Goal: Information Seeking & Learning: Learn about a topic

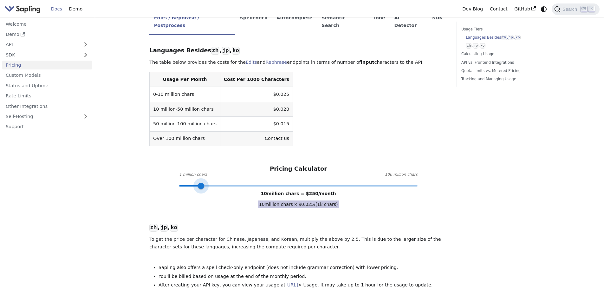
drag, startPoint x: 248, startPoint y: 171, endPoint x: 200, endPoint y: 172, distance: 48.2
click at [200, 183] on span at bounding box center [201, 186] width 6 height 6
drag, startPoint x: 268, startPoint y: 179, endPoint x: 332, endPoint y: 179, distance: 64.7
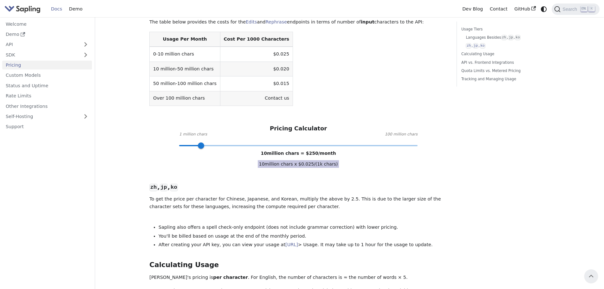
scroll to position [189, 0]
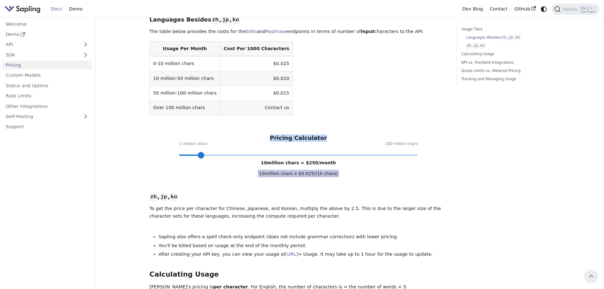
drag, startPoint x: 275, startPoint y: 121, endPoint x: 327, endPoint y: 123, distance: 51.7
click at [327, 134] on div "Pricing Calculator 1 million chars 100 million chars 10 million chars = $ 250 /…" at bounding box center [298, 144] width 298 height 21
drag, startPoint x: 327, startPoint y: 123, endPoint x: 278, endPoint y: 124, distance: 48.5
click at [278, 134] on div "Pricing Calculator 1 million chars 100 million chars 10 million chars = $ 250 /…" at bounding box center [298, 144] width 298 height 21
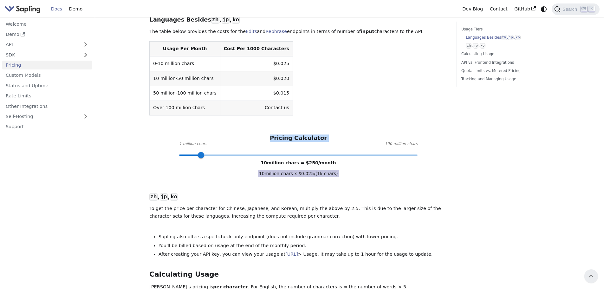
click at [278, 134] on h3 "Pricing Calculator" at bounding box center [298, 137] width 57 height 7
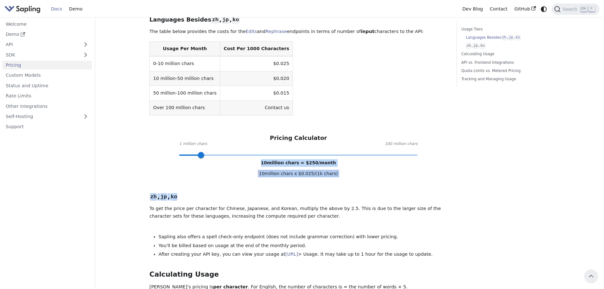
drag, startPoint x: 268, startPoint y: 146, endPoint x: 340, endPoint y: 149, distance: 72.0
click at [340, 149] on div "Languages Besides zh , jp , ko ​ The table below provides the costs for the Edi…" at bounding box center [298, 268] width 298 height 519
drag, startPoint x: 270, startPoint y: 148, endPoint x: 332, endPoint y: 147, distance: 62.5
click at [332, 147] on div "Languages Besides zh , jp , ko ​ The table below provides the costs for the Edi…" at bounding box center [298, 268] width 298 height 519
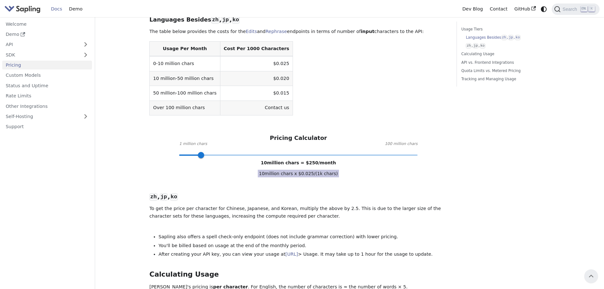
click at [330, 146] on div "Languages Besides zh , jp , ko ​ The table below provides the costs for the Edi…" at bounding box center [298, 268] width 298 height 519
drag, startPoint x: 330, startPoint y: 146, endPoint x: 265, endPoint y: 146, distance: 65.0
click at [265, 146] on div "Languages Besides zh , jp , ko ​ The table below provides the costs for the Edi…" at bounding box center [298, 268] width 298 height 519
drag, startPoint x: 268, startPoint y: 146, endPoint x: 328, endPoint y: 146, distance: 60.2
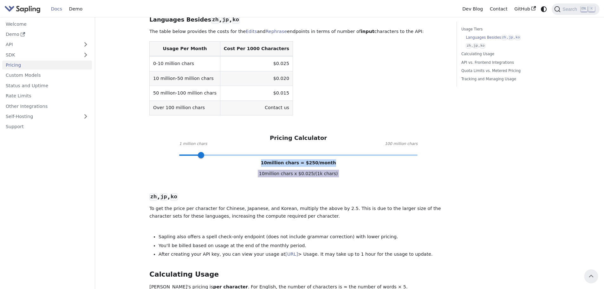
click at [328, 160] on span "10 million chars = $ 250 /month" at bounding box center [298, 162] width 75 height 5
drag, startPoint x: 177, startPoint y: 126, endPoint x: 214, endPoint y: 129, distance: 36.5
click at [214, 134] on div "Pricing Calculator 1 million chars 100 million chars 10 million chars = $ 250 /…" at bounding box center [298, 144] width 298 height 21
click at [210, 134] on div "Pricing Calculator 1 million chars 100 million chars 10 million chars = $ 250 /…" at bounding box center [298, 144] width 298 height 21
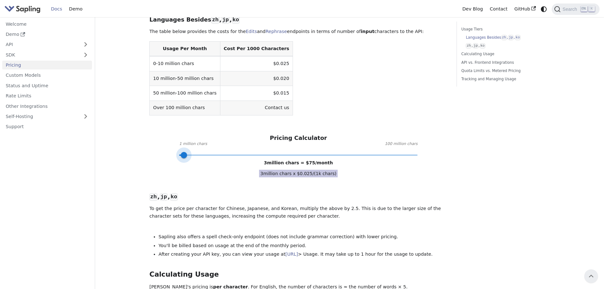
type input "1"
drag, startPoint x: 200, startPoint y: 141, endPoint x: 159, endPoint y: 135, distance: 42.0
click at [159, 135] on div "Pricing Calculator 1 million chars 100 million chars 1 million chars = $ 25 /mo…" at bounding box center [298, 144] width 298 height 21
drag, startPoint x: 273, startPoint y: 123, endPoint x: 327, endPoint y: 124, distance: 53.9
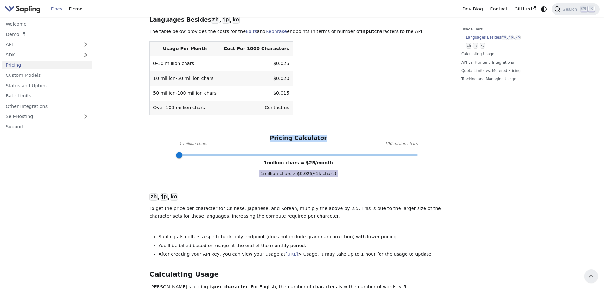
click at [327, 134] on div "Pricing Calculator 1 million chars 100 million chars 1 million chars = $ 25 /mo…" at bounding box center [298, 144] width 298 height 21
drag, startPoint x: 313, startPoint y: 124, endPoint x: 275, endPoint y: 123, distance: 38.1
click at [275, 134] on div "Pricing Calculator 1 million chars 100 million chars 1 million chars = $ 25 /mo…" at bounding box center [298, 144] width 298 height 21
click at [275, 134] on h3 "Pricing Calculator" at bounding box center [298, 137] width 57 height 7
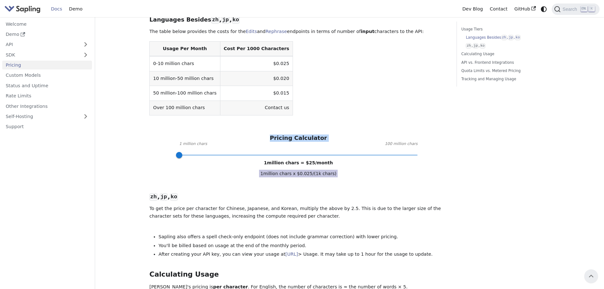
drag, startPoint x: 275, startPoint y: 123, endPoint x: 325, endPoint y: 124, distance: 49.8
click at [325, 134] on div "Pricing Calculator 1 million chars 100 million chars 1 million chars = $ 25 /mo…" at bounding box center [298, 144] width 298 height 21
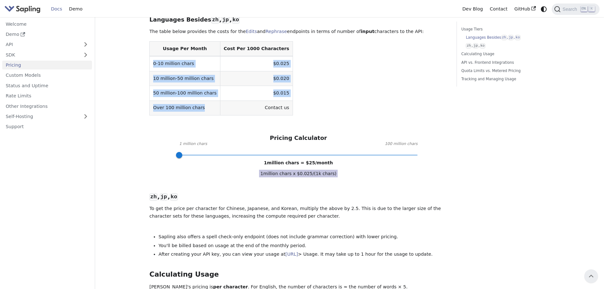
drag, startPoint x: 197, startPoint y: 94, endPoint x: 151, endPoint y: 51, distance: 62.8
click at [151, 56] on tbody "0-10 million chars $0.025 10 million-50 million chars $0.020 50 million-100 mil…" at bounding box center [221, 85] width 143 height 59
